Goal: Navigation & Orientation: Find specific page/section

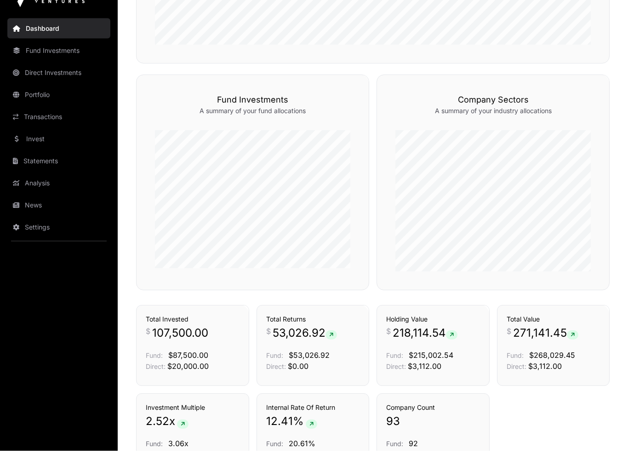
scroll to position [456, 0]
click at [314, 346] on span "53,026.92" at bounding box center [304, 353] width 64 height 15
click at [318, 369] on p "Fund: $53,026.92" at bounding box center [313, 374] width 94 height 11
click at [48, 127] on link "Transactions" at bounding box center [58, 137] width 103 height 20
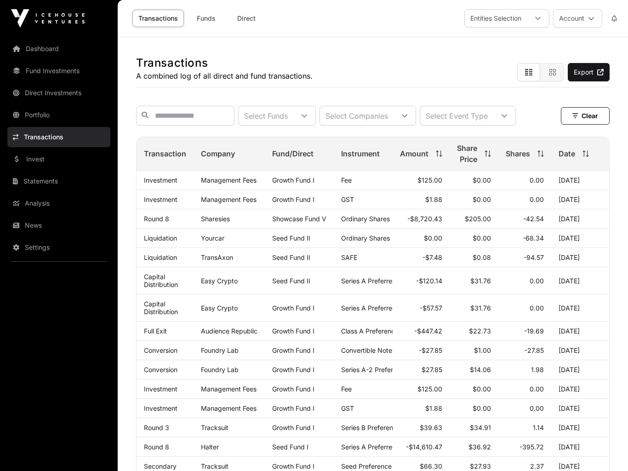
click at [50, 50] on link "Dashboard" at bounding box center [58, 49] width 103 height 20
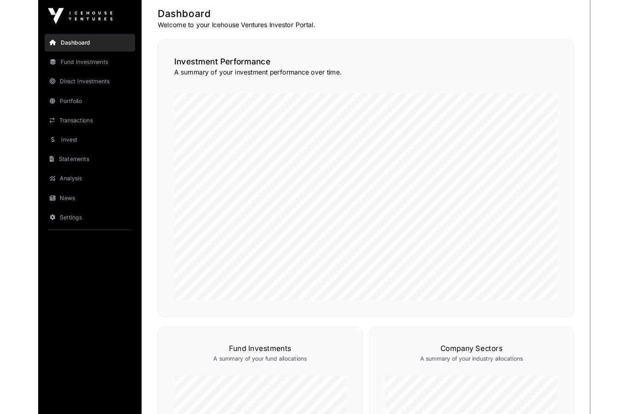
scroll to position [177, 0]
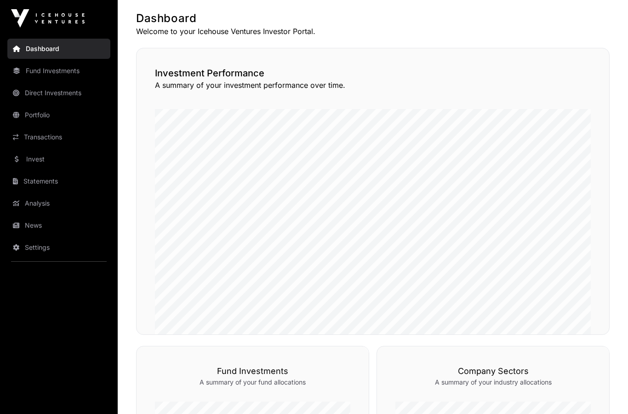
click at [34, 205] on link "Analysis" at bounding box center [58, 203] width 103 height 20
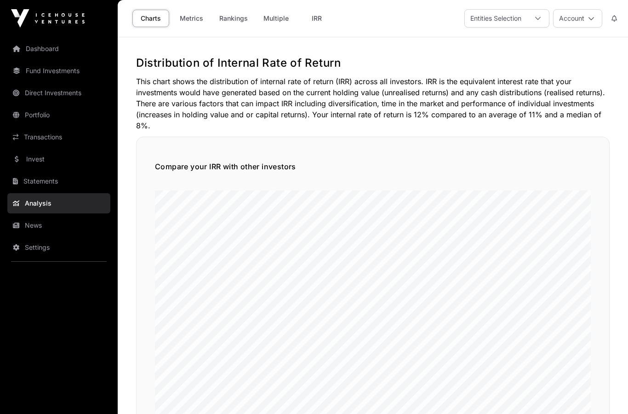
click at [34, 39] on link "Dashboard" at bounding box center [58, 49] width 103 height 20
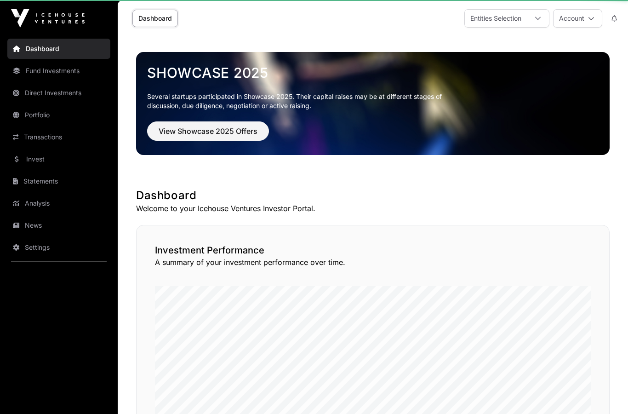
click at [31, 46] on link "Dashboard" at bounding box center [58, 49] width 103 height 20
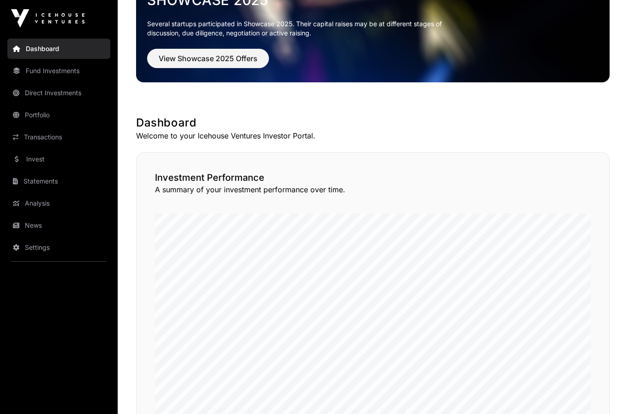
scroll to position [109, 0]
